Goal: Information Seeking & Learning: Find specific fact

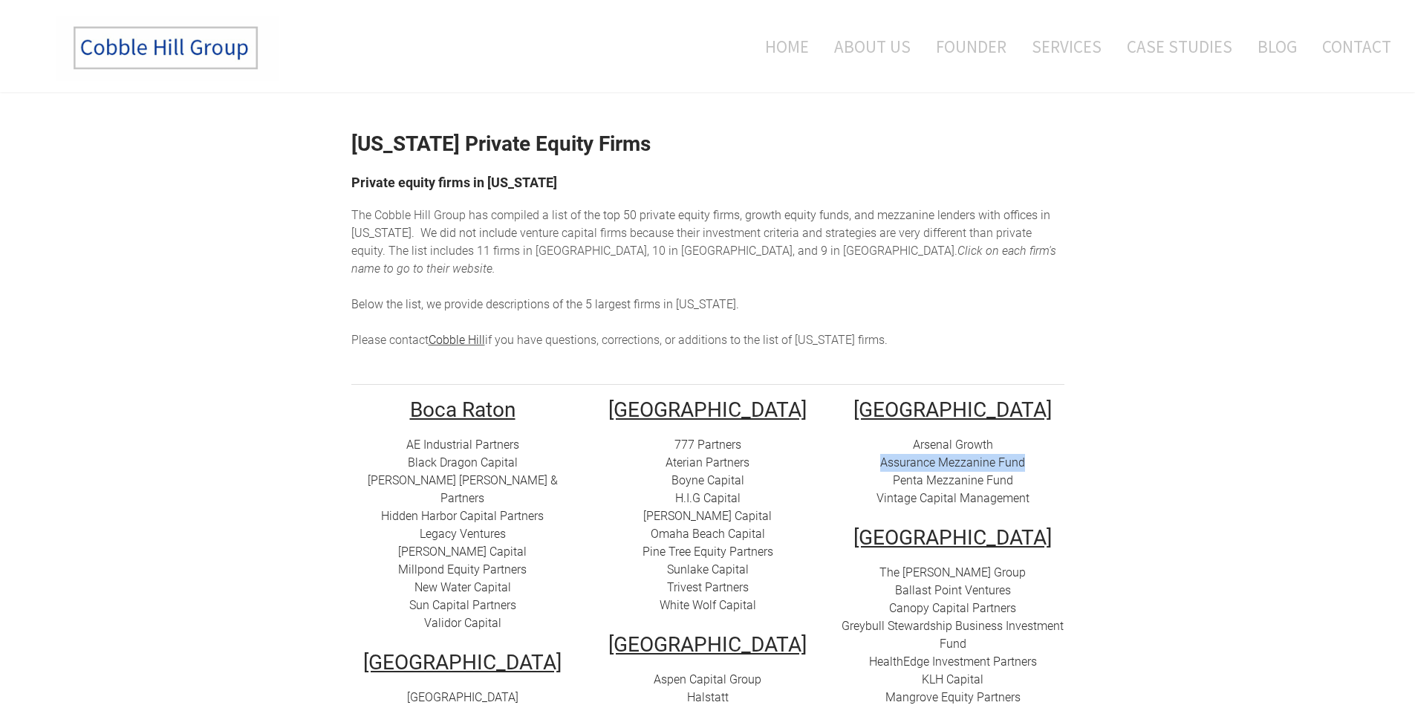
drag, startPoint x: 1025, startPoint y: 442, endPoint x: 873, endPoint y: 446, distance: 152.3
click at [873, 446] on div "Arsenal Growth Assurance Mezzanine Fund Penta Mezzanine Fund Vintage Capital Ma…" at bounding box center [952, 471] width 223 height 71
copy link "Assurance Mezzanine Fund"
drag, startPoint x: 1015, startPoint y: 462, endPoint x: 886, endPoint y: 458, distance: 129.3
click at [886, 458] on div "Arsenal Growth Assurance Mezzanine Fund Penta Mezzanine Fund Vintage Capital Ma…" at bounding box center [952, 471] width 223 height 71
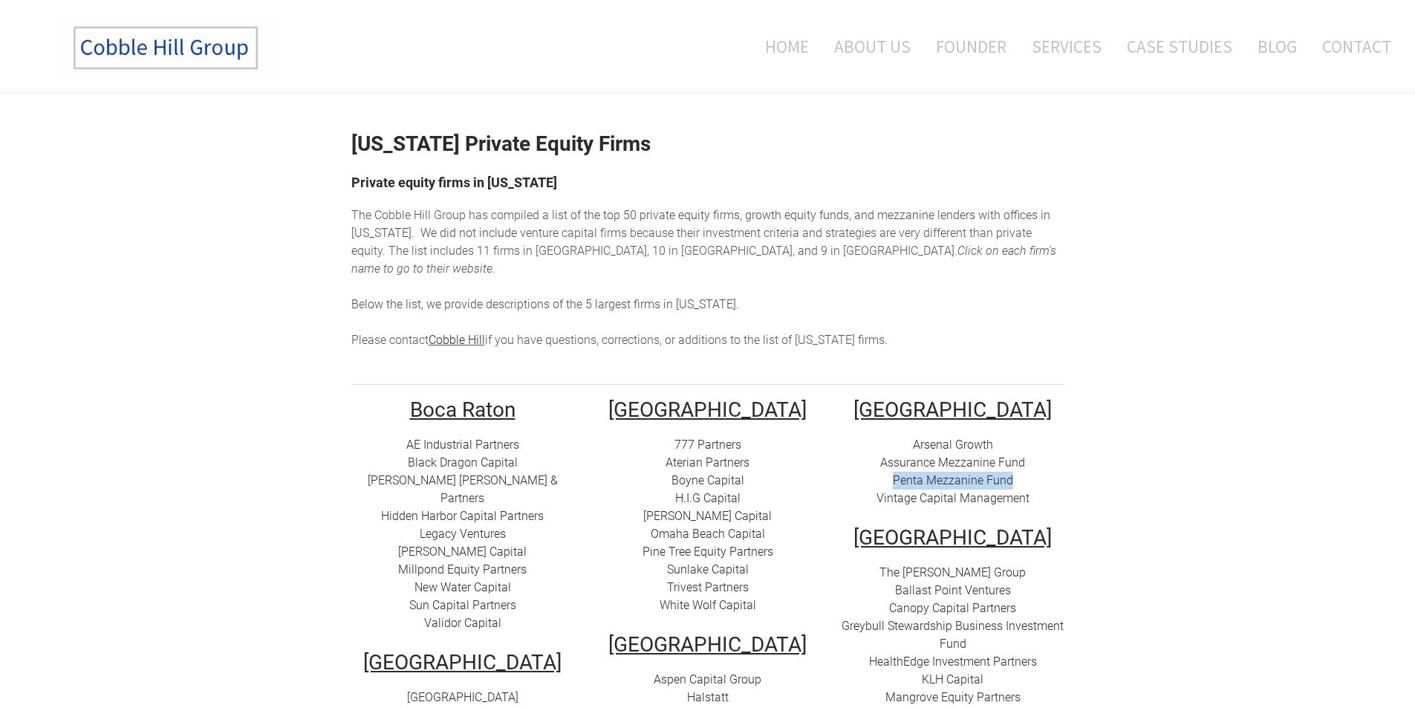
copy link "Penta Mezzanine Fund"
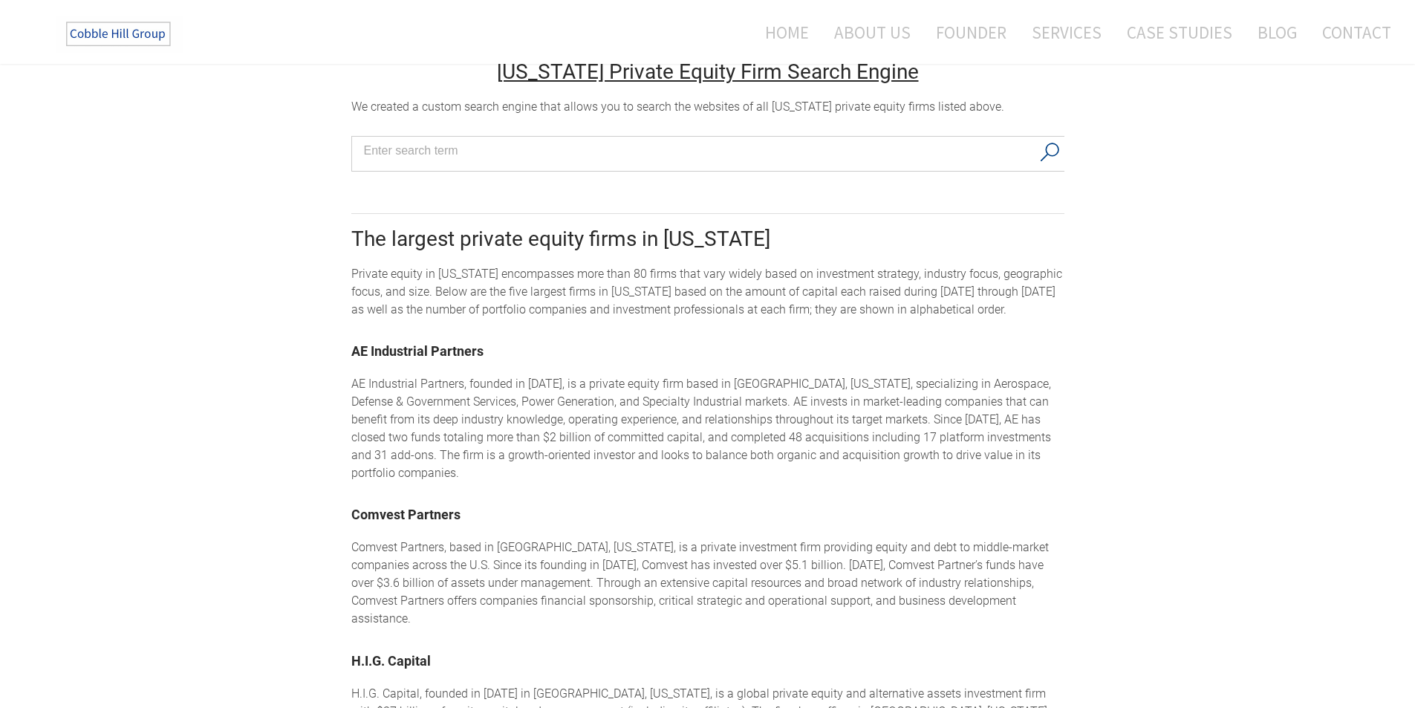
scroll to position [965, 0]
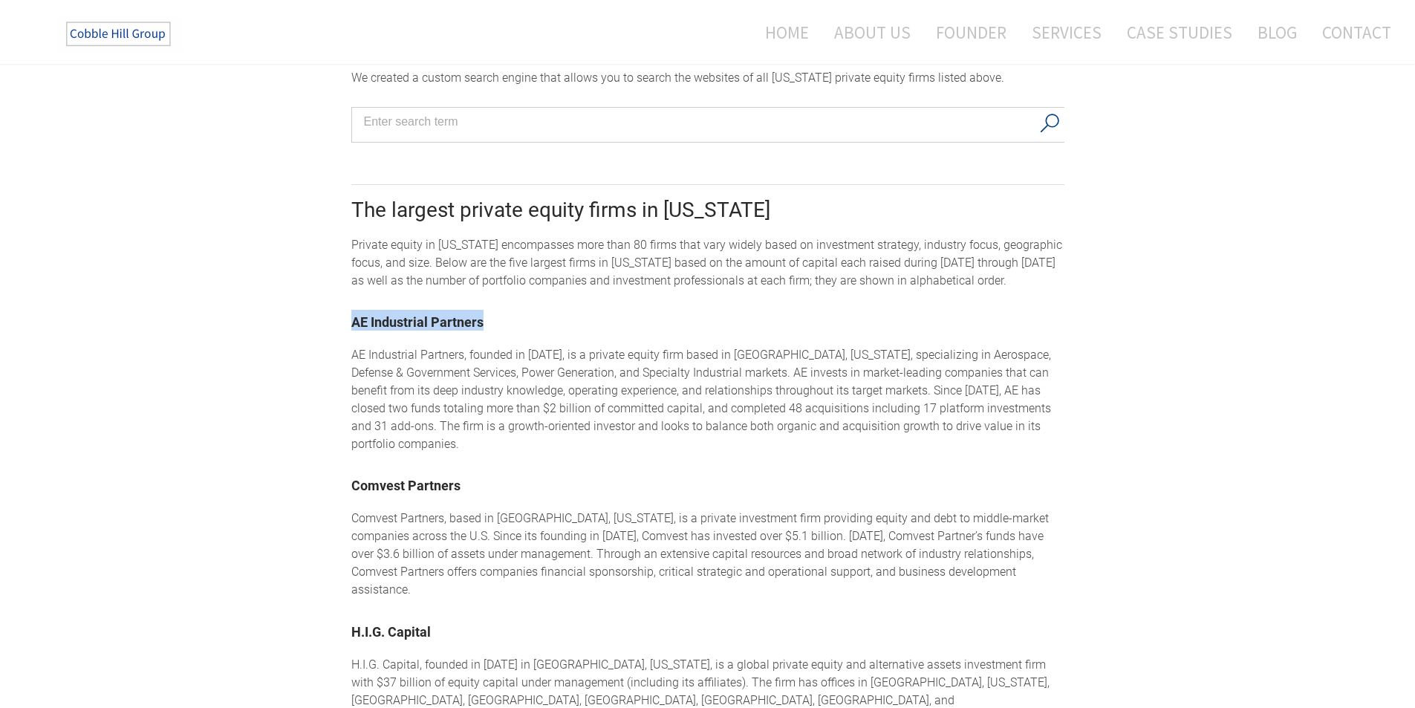
drag, startPoint x: 486, startPoint y: 319, endPoint x: 342, endPoint y: 313, distance: 143.4
click at [342, 313] on div "[US_STATE] Private Equity Firms Private equity firms in [US_STATE] The Cobble H…" at bounding box center [707, 203] width 1415 height 2153
copy link "AE Industrial Partners"
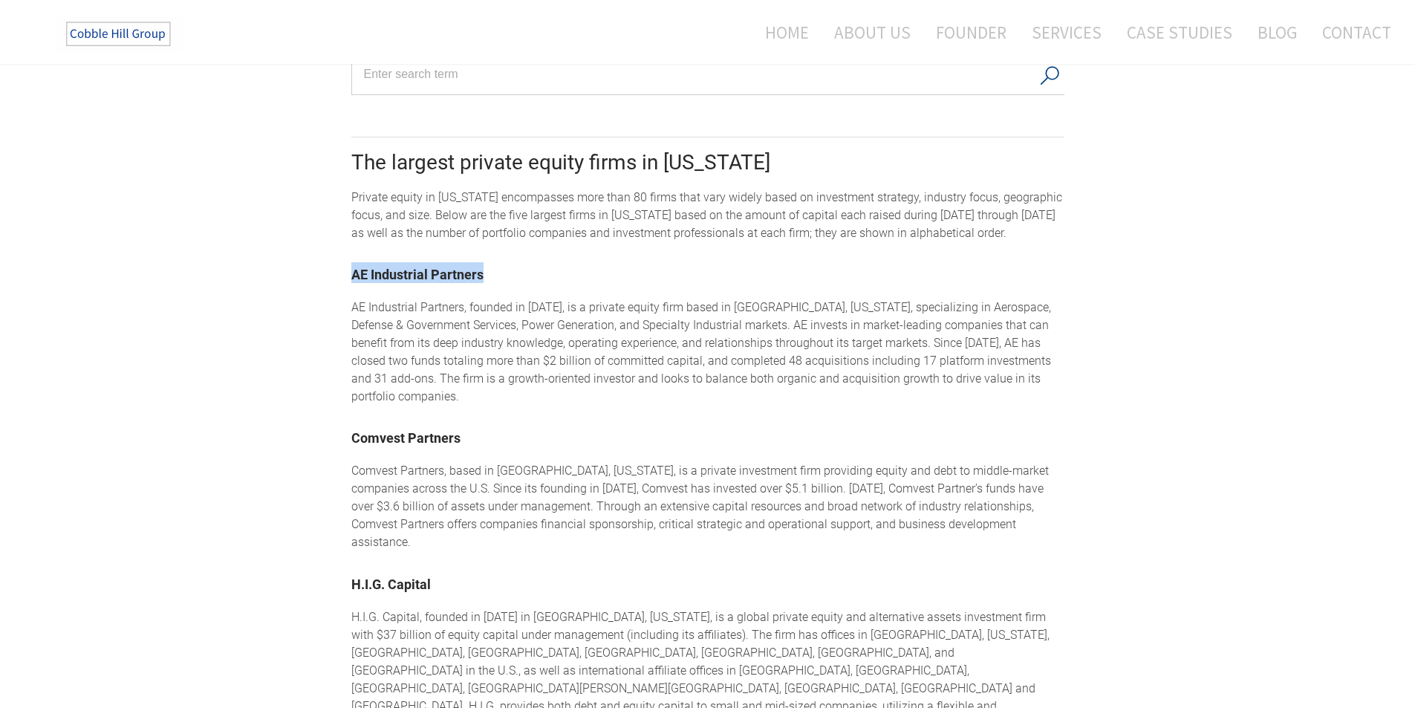
scroll to position [1040, 0]
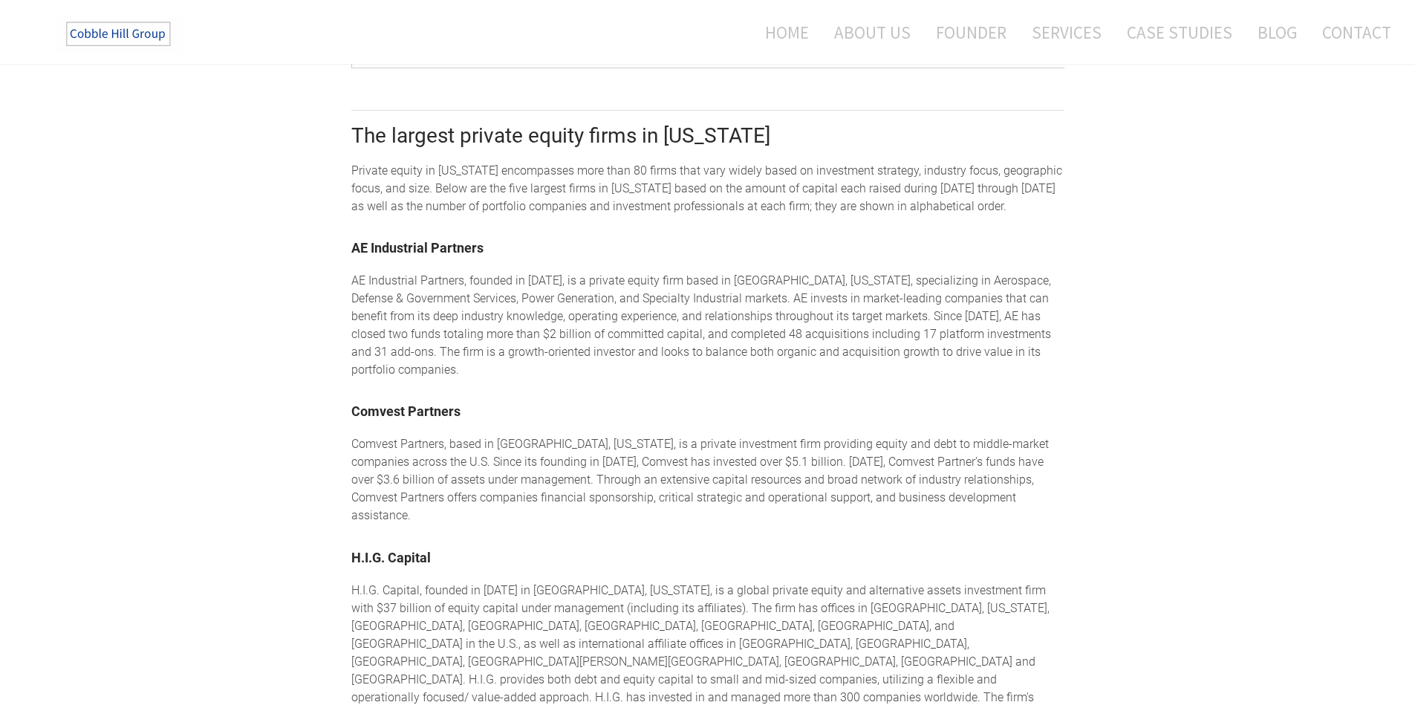
click at [392, 443] on div "​Comvest Partners, based in [GEOGRAPHIC_DATA], [US_STATE], is a private investm…" at bounding box center [707, 479] width 713 height 89
drag, startPoint x: 348, startPoint y: 402, endPoint x: 495, endPoint y: 407, distance: 147.9
click at [495, 407] on div "[US_STATE] Private Equity Firms Private equity firms in [US_STATE] The Cobble H…" at bounding box center [707, 128] width 1415 height 2153
copy link "Comvest Partners"
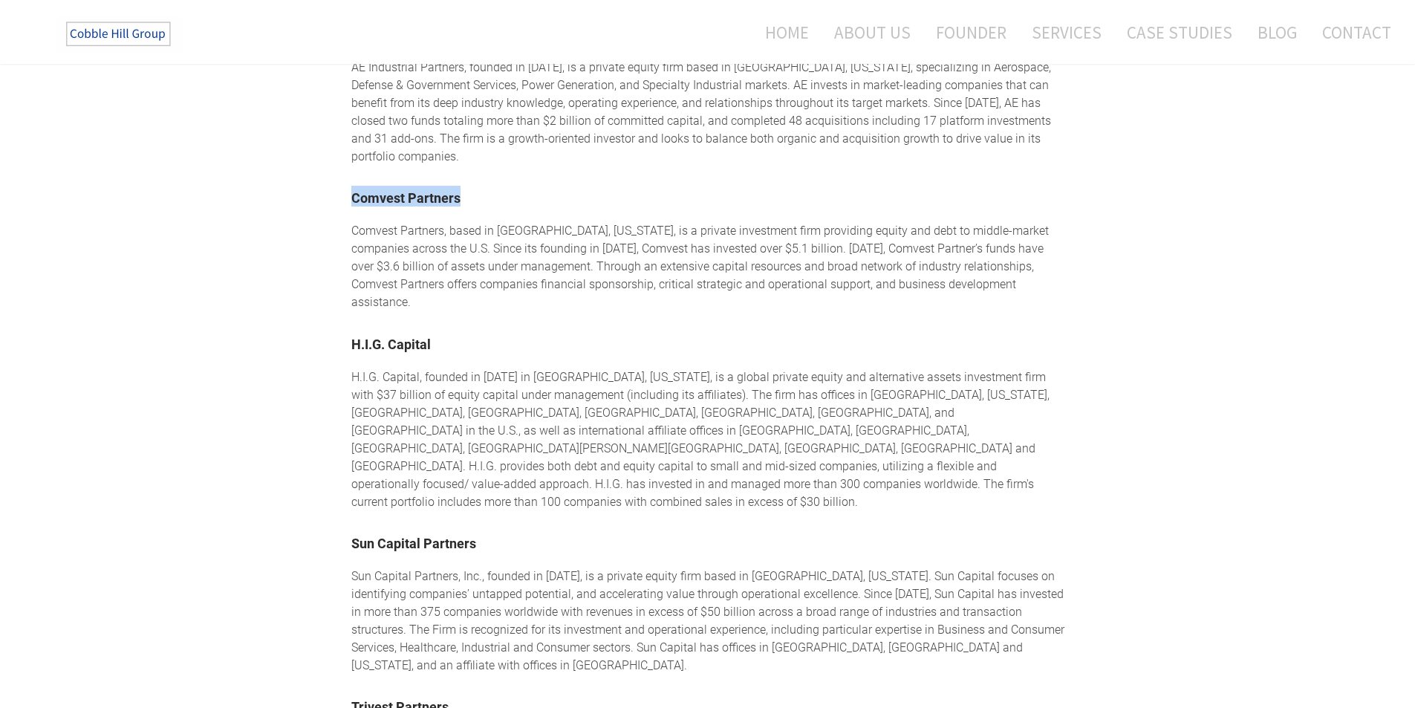
scroll to position [1262, 0]
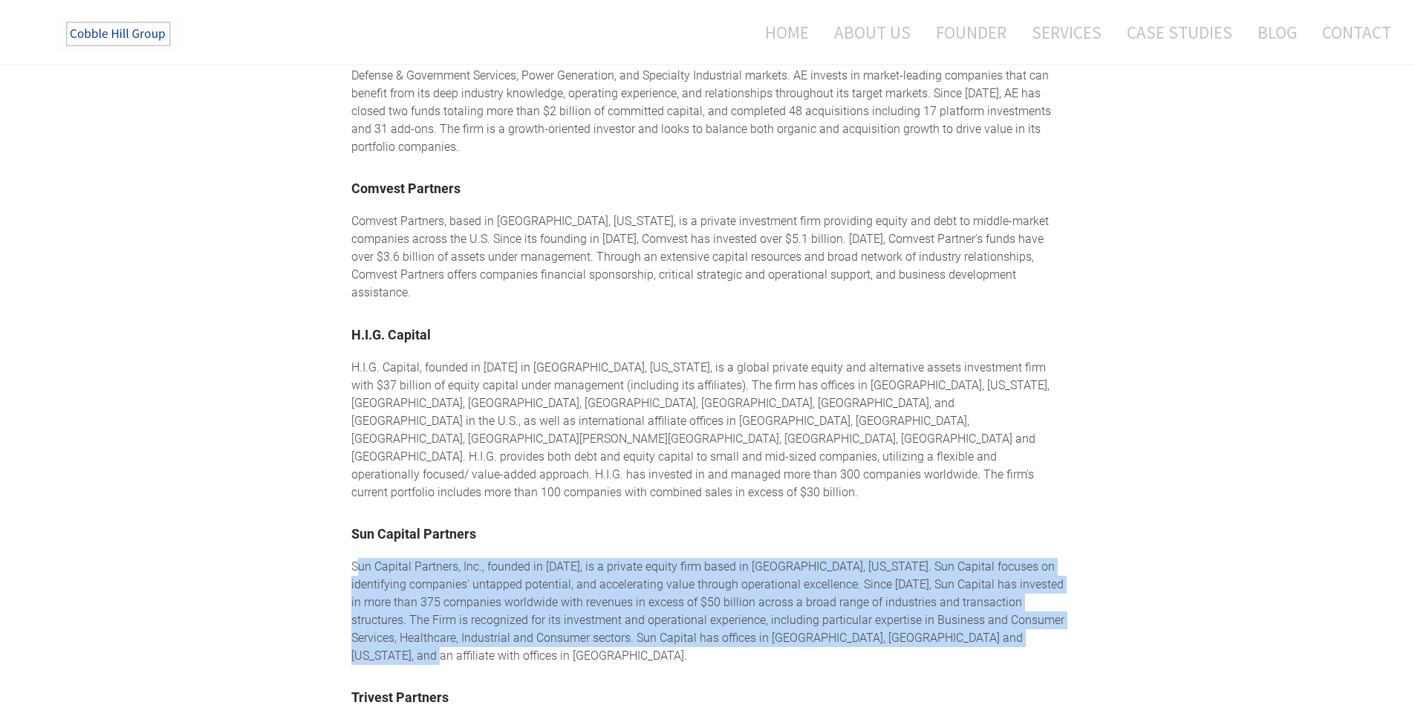
drag, startPoint x: 357, startPoint y: 506, endPoint x: 1023, endPoint y: 570, distance: 668.3
click at [1023, 570] on div "​Sun Capital Partners, Inc., founded in [DATE], is a private equity firm based …" at bounding box center [707, 611] width 713 height 107
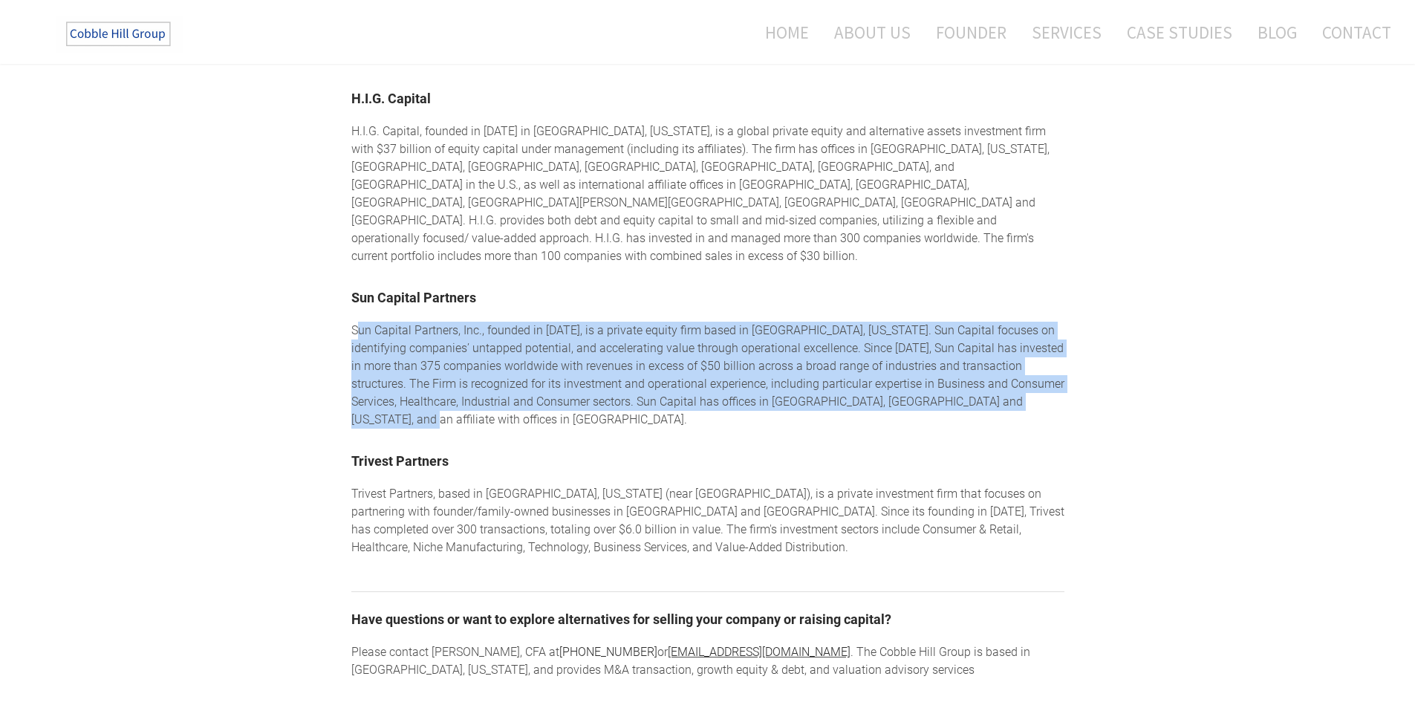
scroll to position [1559, 0]
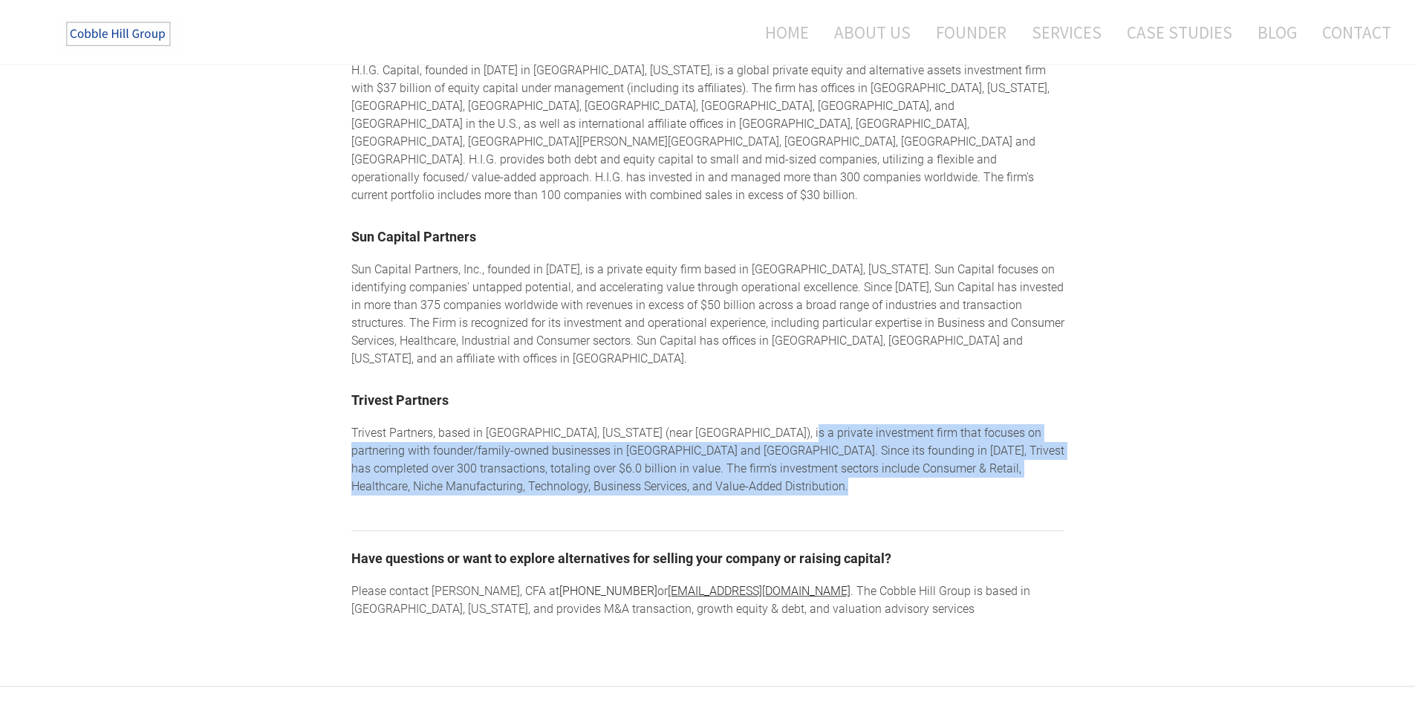
drag, startPoint x: 775, startPoint y: 355, endPoint x: 1086, endPoint y: 420, distance: 317.2
drag, startPoint x: 353, startPoint y: 356, endPoint x: 569, endPoint y: 426, distance: 227.1
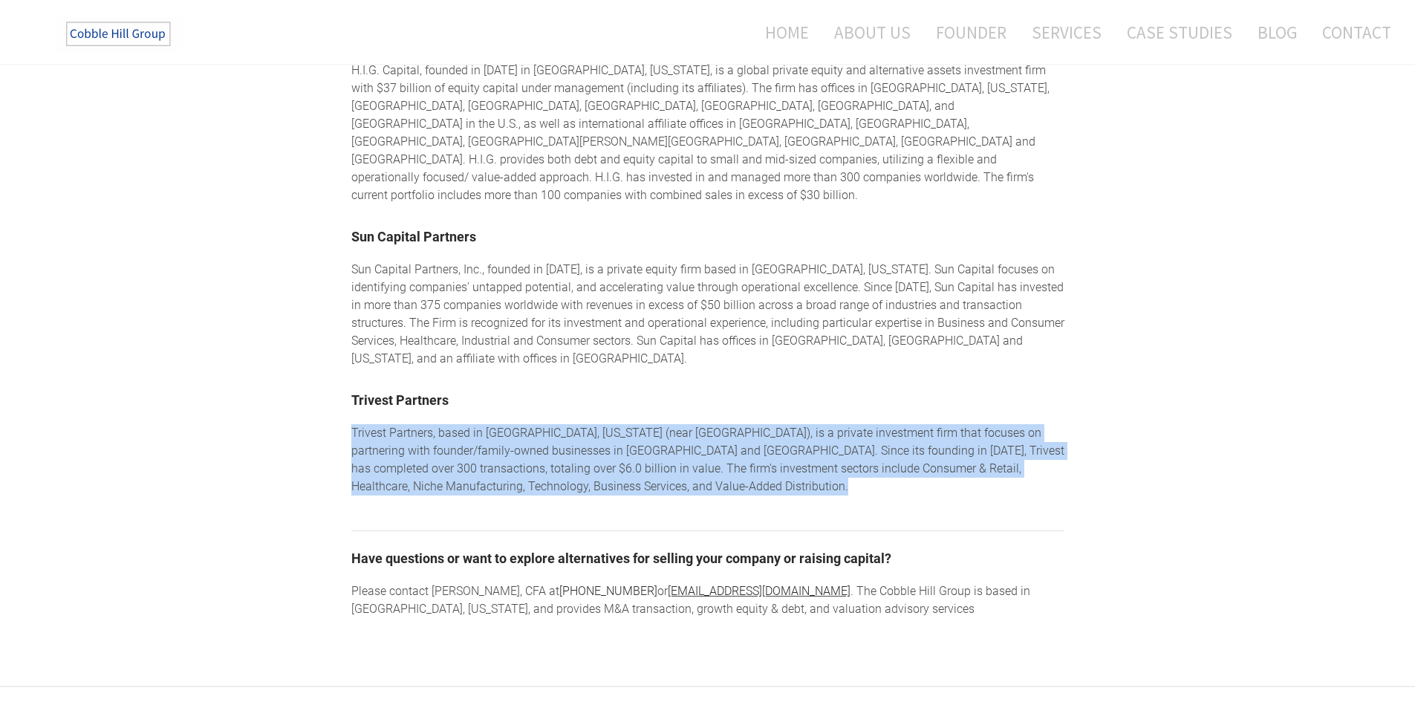
click at [759, 424] on div "​Trivest Partners, based in [GEOGRAPHIC_DATA], [US_STATE] (near [GEOGRAPHIC_DAT…" at bounding box center [707, 459] width 713 height 71
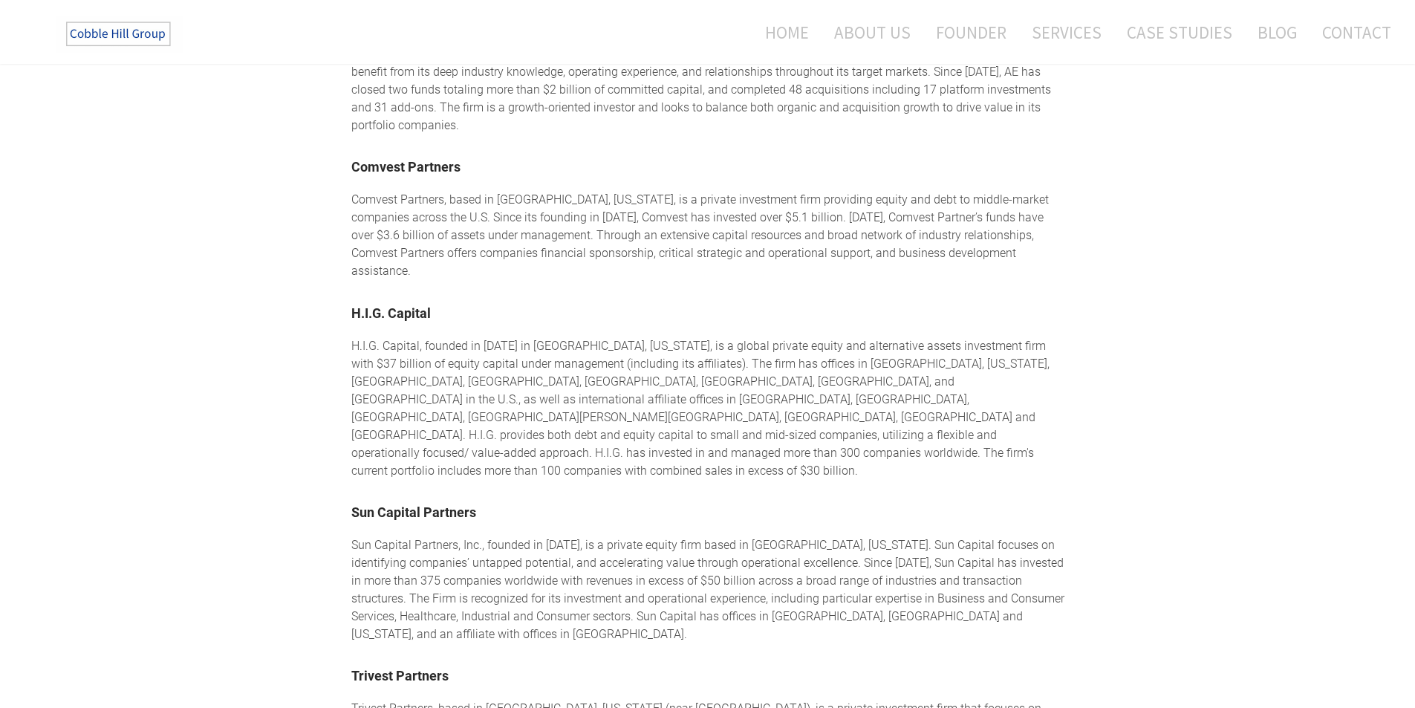
scroll to position [1262, 0]
